Goal: Transaction & Acquisition: Book appointment/travel/reservation

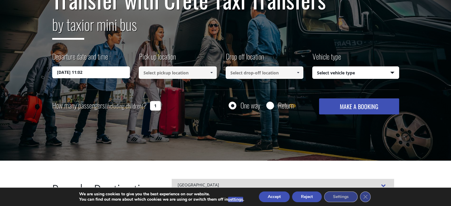
scroll to position [89, 0]
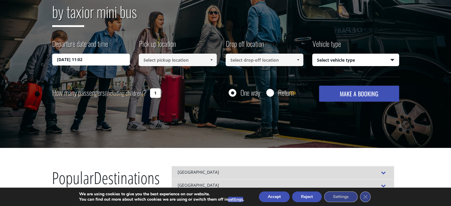
click at [96, 63] on input "[DATE] 11:02" at bounding box center [91, 60] width 78 height 12
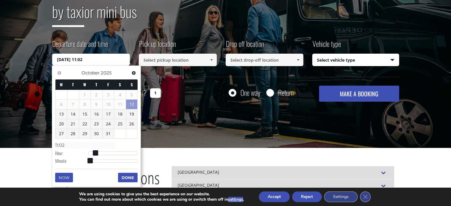
scroll to position [119, 0]
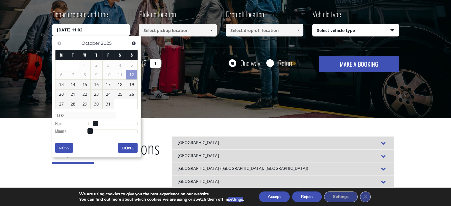
type input "[DATE] 13:02"
type input "13:02"
type input "[DATE] 14:02"
type input "14:02"
type input "[DATE] 15:02"
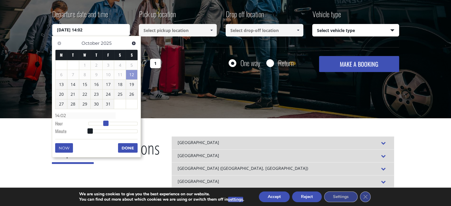
type input "15:02"
type input "[DATE] 16:02"
type input "16:02"
type input "[DATE] 17:02"
type input "17:02"
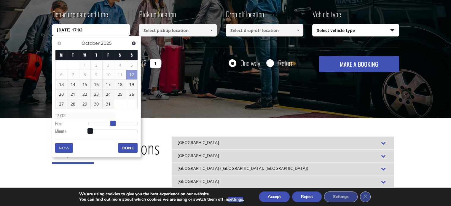
type input "[DATE] 18:02"
type input "18:02"
type input "[DATE] 19:02"
type input "19:02"
type input "[DATE] 20:02"
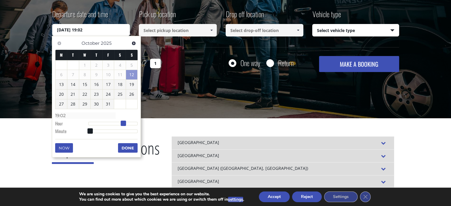
type input "20:02"
type input "[DATE] 21:02"
type input "21:02"
type input "[DATE] 22:02"
type input "22:02"
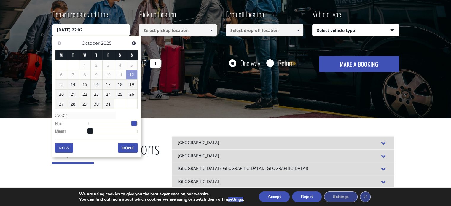
type input "[DATE] 23:02"
type input "23:02"
drag, startPoint x: 101, startPoint y: 125, endPoint x: 140, endPoint y: 125, distance: 39.2
drag, startPoint x: 136, startPoint y: 123, endPoint x: 146, endPoint y: 125, distance: 10.1
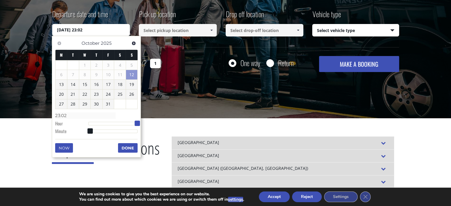
type input "[DATE] 23:03"
type input "23:03"
type input "[DATE] 23:04"
type input "23:04"
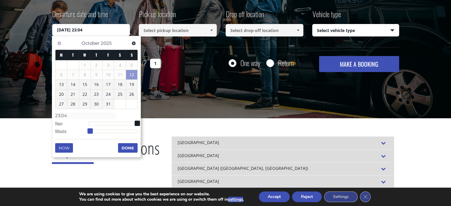
type input "[DATE] 23:05"
type input "23:05"
type input "[DATE] 23:06"
type input "23:06"
type input "[DATE] 23:07"
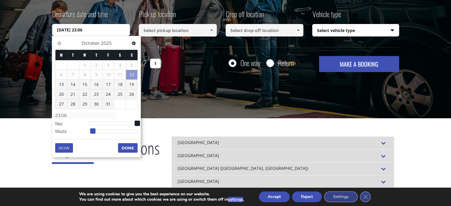
type input "23:07"
type input "[DATE] 23:08"
type input "23:08"
type input "[DATE] 23:09"
type input "23:09"
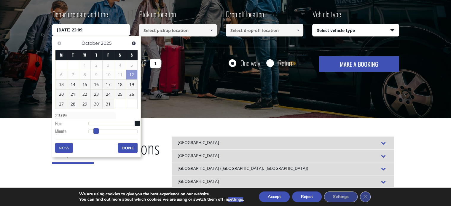
type input "[DATE] 23:10"
type input "23:10"
type input "[DATE] 23:11"
type input "23:11"
type input "[DATE] 23:12"
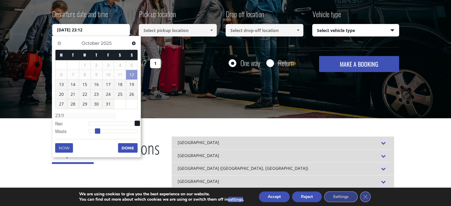
type input "23:12"
type input "[DATE] 23:13"
type input "23:13"
type input "[DATE] 23:14"
type input "23:14"
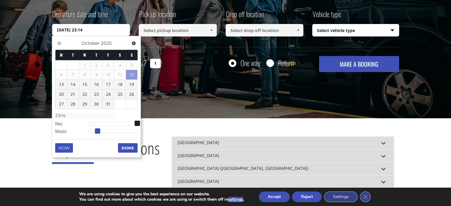
type input "[DATE] 23:15"
type input "23:15"
type input "[DATE] 23:16"
type input "23:16"
type input "[DATE] 23:17"
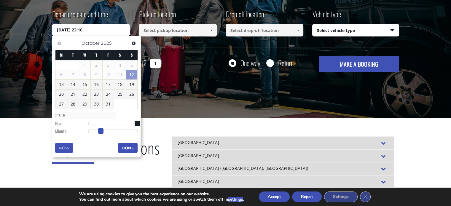
type input "23:17"
type input "[DATE] 23:18"
type input "23:18"
type input "[DATE] 23:19"
type input "23:19"
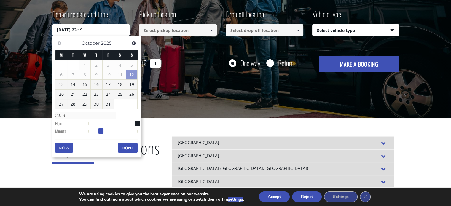
type input "[DATE] 23:20"
type input "23:20"
type input "[DATE] 23:21"
type input "23:21"
type input "[DATE] 23:22"
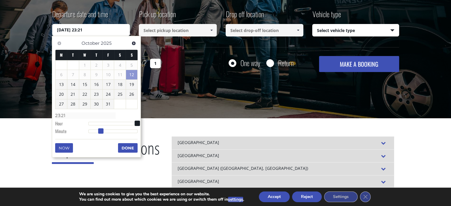
type input "23:22"
type input "[DATE] 23:23"
type input "23:23"
type input "[DATE] 23:24"
type input "23:24"
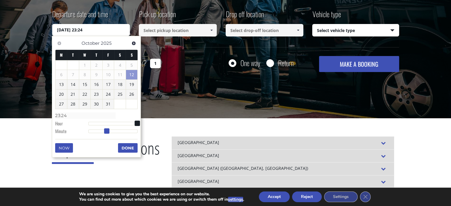
type input "[DATE] 23:25"
type input "23:25"
type input "[DATE] 23:26"
type input "23:26"
type input "[DATE] 23:27"
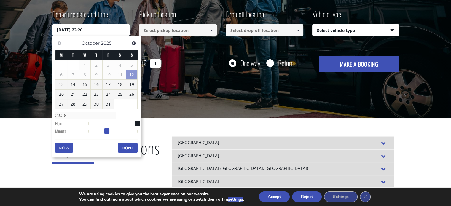
type input "23:27"
type input "[DATE] 23:28"
type input "23:28"
type input "[DATE] 23:29"
type input "23:29"
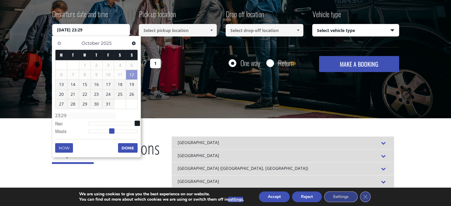
type input "[DATE] 23:30"
type input "23:30"
drag, startPoint x: 90, startPoint y: 131, endPoint x: 114, endPoint y: 133, distance: 23.6
click at [114, 133] on span at bounding box center [113, 130] width 5 height 5
click at [135, 48] on div "Previous Next [DATE]" at bounding box center [96, 44] width 82 height 12
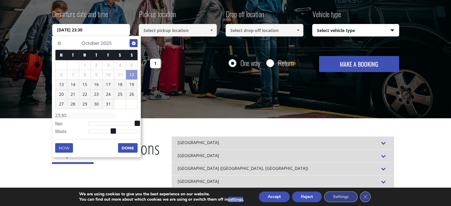
click at [134, 46] on link "Next" at bounding box center [134, 43] width 8 height 8
click at [133, 74] on link "9" at bounding box center [132, 74] width 12 height 9
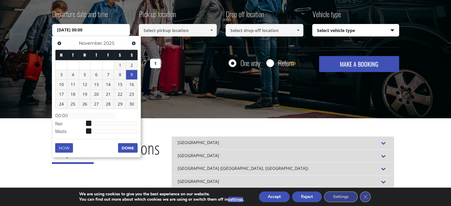
click at [133, 74] on link "9" at bounding box center [132, 74] width 12 height 9
click at [126, 148] on button "Done" at bounding box center [128, 147] width 20 height 9
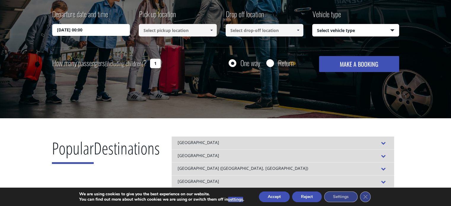
click at [100, 35] on input "[DATE] 00:00" at bounding box center [91, 30] width 78 height 12
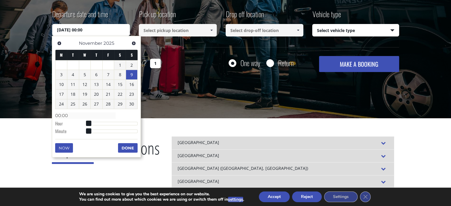
type input "[DATE] 01:00"
type input "01:00"
type input "[DATE] 02:00"
type input "02:00"
type input "[DATE] 03:00"
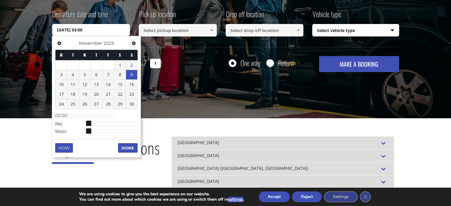
type input "03:00"
type input "[DATE] 04:00"
type input "04:00"
type input "[DATE] 05:00"
type input "05:00"
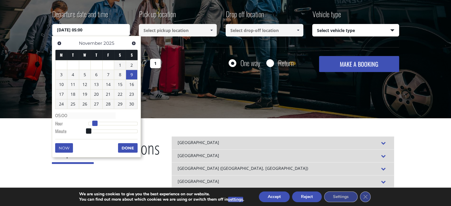
type input "[DATE] 06:00"
type input "06:00"
type input "[DATE] 08:00"
type input "08:00"
type input "[DATE] 09:00"
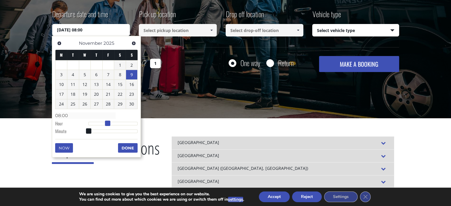
type input "09:00"
type input "[DATE] 10:00"
type input "10:00"
type input "[DATE] 11:00"
type input "11:00"
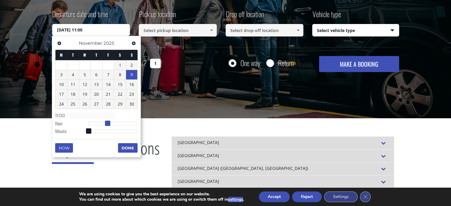
type input "[DATE] 12:00"
type input "12:00"
type input "[DATE] 13:00"
type input "13:00"
type input "[DATE] 14:00"
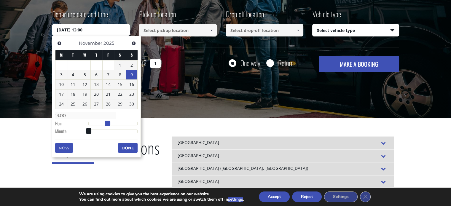
type input "14:00"
type input "[DATE] 15:00"
type input "15:00"
type input "[DATE] 16:00"
type input "16:00"
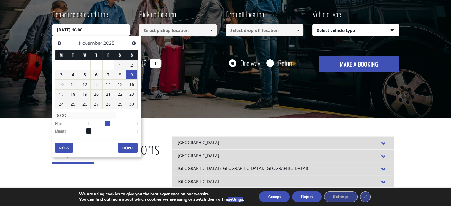
type input "[DATE] 17:00"
type input "17:00"
type input "[DATE] 18:00"
type input "18:00"
type input "[DATE] 19:00"
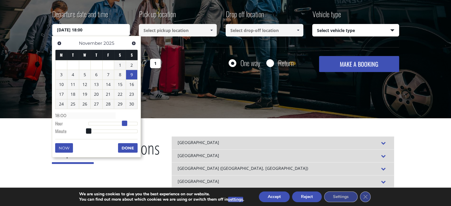
type input "19:00"
type input "[DATE] 20:00"
type input "20:00"
type input "[DATE] 21:00"
type input "21:00"
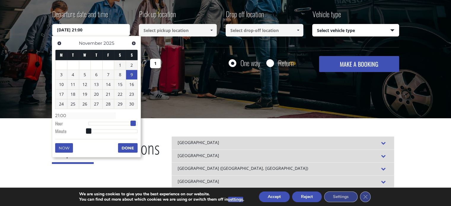
type input "[DATE] 22:00"
type input "22:00"
type input "[DATE] 23:00"
type input "23:00"
drag, startPoint x: 90, startPoint y: 124, endPoint x: 142, endPoint y: 126, distance: 51.9
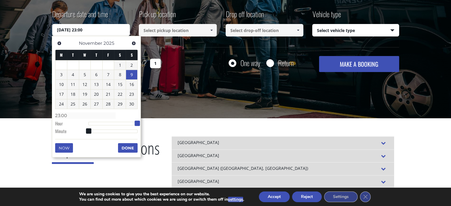
type input "[DATE] 23:01"
type input "23:01"
type input "[DATE] 23:02"
type input "23:02"
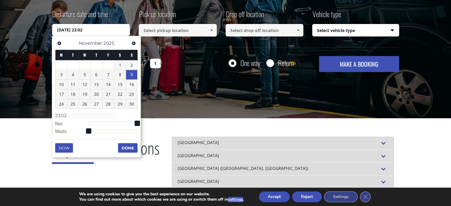
type input "[DATE] 23:04"
type input "23:04"
type input "[DATE] 23:05"
type input "23:05"
type input "[DATE] 23:07"
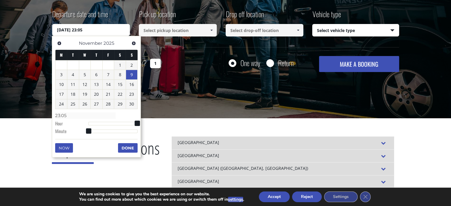
type input "23:07"
type input "[DATE] 23:08"
type input "23:08"
type input "[DATE] 23:09"
type input "23:09"
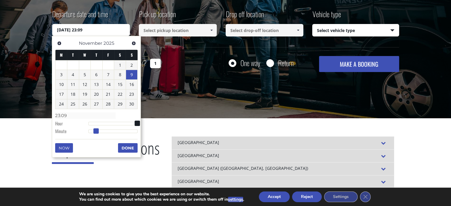
type input "[DATE] 23:10"
type input "23:10"
type input "[DATE] 23:11"
type input "23:11"
type input "[DATE] 23:12"
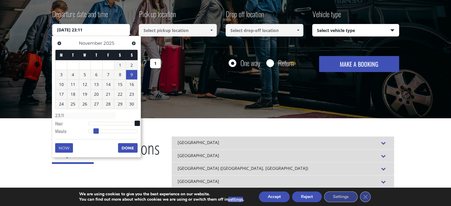
type input "23:12"
type input "[DATE] 23:13"
type input "23:13"
type input "[DATE] 23:14"
type input "23:14"
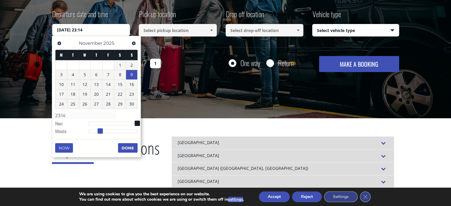
type input "[DATE] 23:15"
type input "23:15"
type input "[DATE] 23:16"
type input "23:16"
type input "[DATE] 23:17"
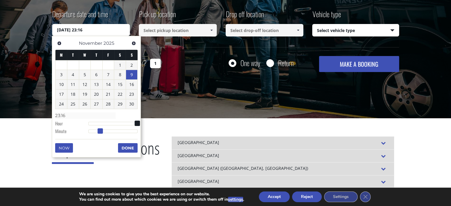
type input "23:17"
type input "[DATE] 23:18"
type input "23:18"
type input "[DATE] 23:19"
type input "23:19"
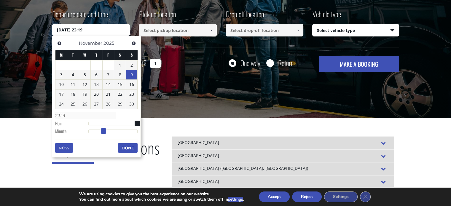
type input "[DATE] 23:20"
type input "23:20"
type input "[DATE] 23:21"
type input "23:21"
type input "[DATE] 23:22"
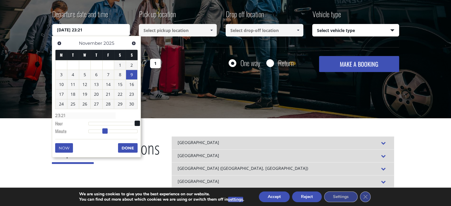
type input "23:22"
type input "[DATE] 23:23"
type input "23:23"
type input "[DATE] 23:24"
type input "23:24"
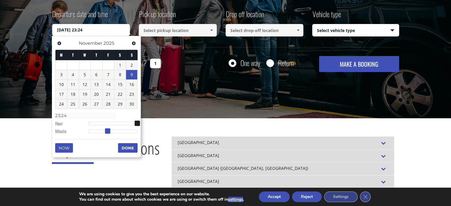
type input "[DATE] 23:25"
type input "23:25"
type input "[DATE] 23:26"
type input "23:26"
type input "[DATE] 23:27"
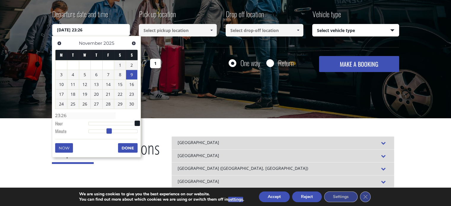
type input "23:27"
type input "[DATE] 23:28"
type input "23:28"
type input "[DATE] 23:29"
type input "23:29"
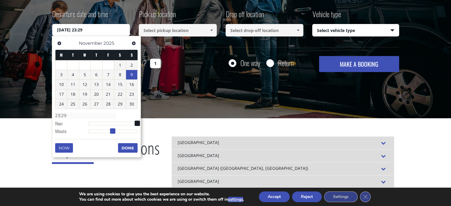
type input "[DATE] 23:30"
type input "23:30"
drag, startPoint x: 89, startPoint y: 131, endPoint x: 113, endPoint y: 133, distance: 24.7
click at [113, 133] on span at bounding box center [113, 130] width 5 height 5
click at [133, 149] on button "Done" at bounding box center [128, 147] width 20 height 9
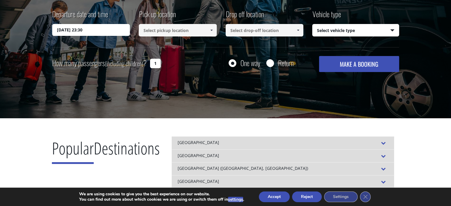
click at [158, 35] on input at bounding box center [178, 30] width 78 height 12
click at [161, 32] on input at bounding box center [178, 30] width 78 height 12
type input "ψ"
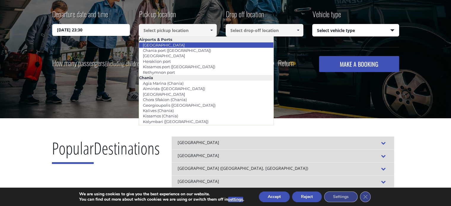
drag, startPoint x: 163, startPoint y: 47, endPoint x: 180, endPoint y: 46, distance: 16.9
click at [180, 46] on li "[GEOGRAPHIC_DATA]" at bounding box center [206, 44] width 134 height 5
type input "[GEOGRAPHIC_DATA]"
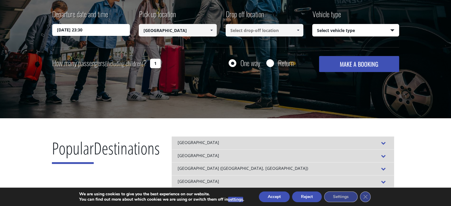
click at [251, 26] on input at bounding box center [265, 30] width 78 height 12
click at [300, 29] on span at bounding box center [298, 30] width 5 height 5
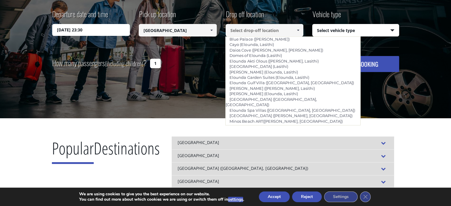
scroll to position [814, 0]
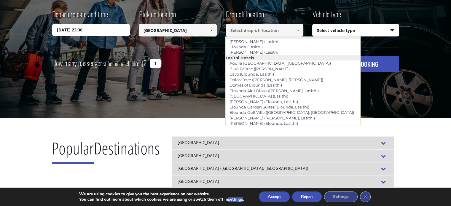
type input "Platanias ([GEOGRAPHIC_DATA])"
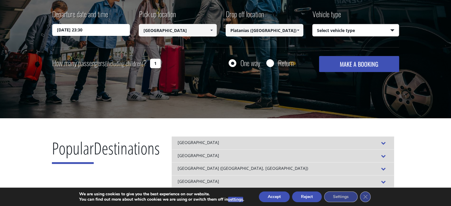
click at [340, 26] on select "Select vehicle type Taxi (4 passengers) Mercedes E Class Mini Van (7 passengers…" at bounding box center [356, 30] width 86 height 12
select select "540"
click at [313, 24] on select "Select vehicle type Taxi (4 passengers) Mercedes E Class Mini Van (7 passengers…" at bounding box center [356, 30] width 86 height 12
click at [353, 66] on button "MAKE A BOOKING" at bounding box center [359, 64] width 80 height 16
